Goal: Navigation & Orientation: Find specific page/section

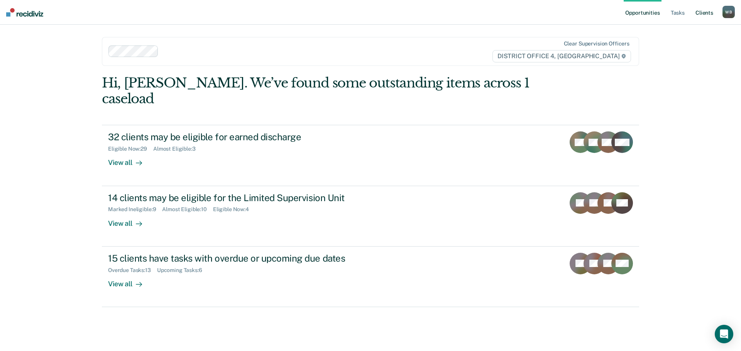
click at [699, 16] on link "Client s" at bounding box center [704, 12] width 21 height 25
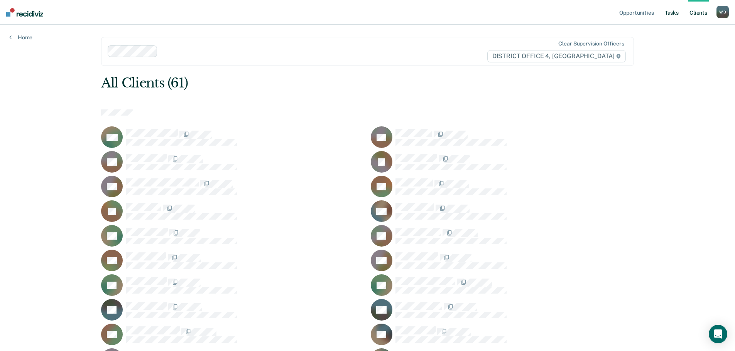
click at [678, 11] on link "Tasks" at bounding box center [671, 12] width 17 height 25
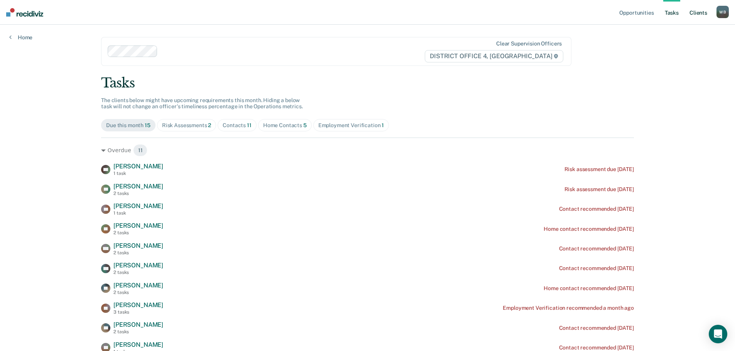
click at [702, 12] on link "Client s" at bounding box center [698, 12] width 21 height 25
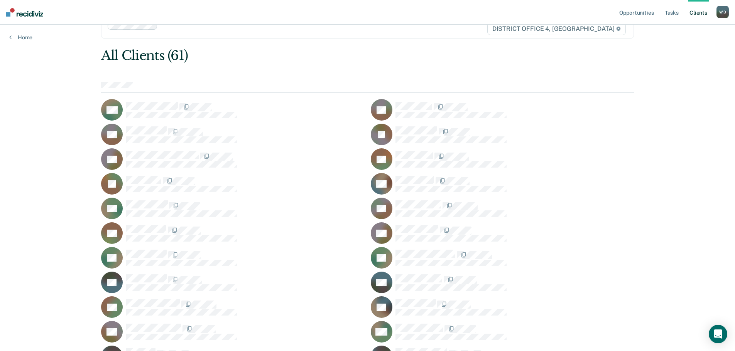
scroll to position [27, 0]
